Goal: Transaction & Acquisition: Purchase product/service

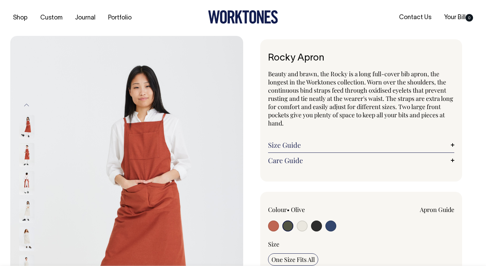
click at [23, 185] on img at bounding box center [26, 183] width 15 height 24
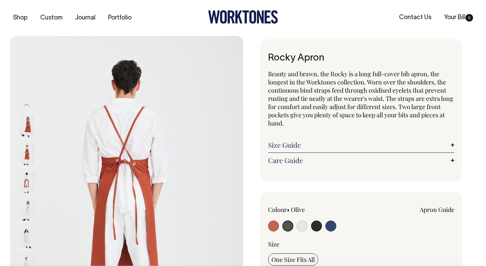
click at [29, 183] on img at bounding box center [26, 183] width 15 height 24
click at [285, 224] on input "radio" at bounding box center [288, 225] width 11 height 11
click at [288, 227] on input "radio" at bounding box center [288, 225] width 11 height 11
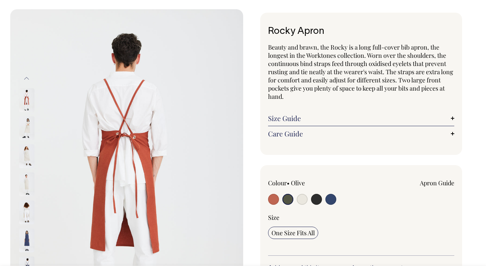
scroll to position [26, 0]
click at [289, 195] on input "radio" at bounding box center [288, 199] width 11 height 11
click at [291, 200] on input "radio" at bounding box center [288, 199] width 11 height 11
click at [290, 199] on input "radio" at bounding box center [288, 199] width 11 height 11
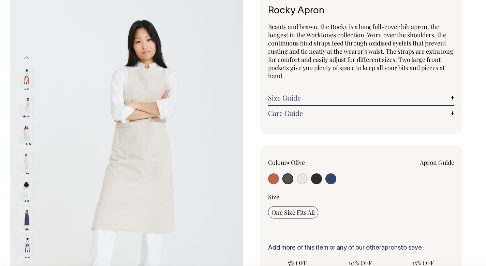
scroll to position [47, 0]
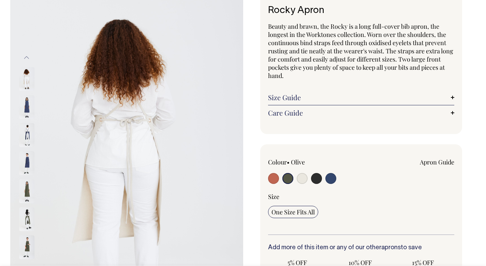
click at [29, 218] on img at bounding box center [26, 219] width 15 height 24
